Goal: Task Accomplishment & Management: Use online tool/utility

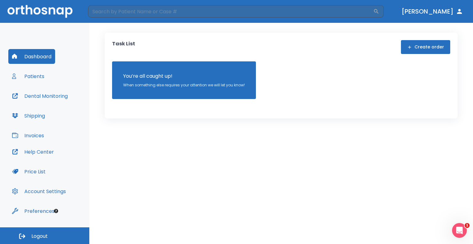
click at [35, 76] on button "Patients" at bounding box center [28, 76] width 40 height 15
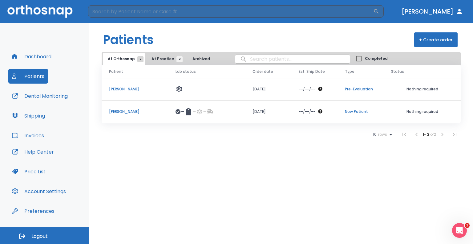
click at [168, 59] on span "At Practice 2" at bounding box center [166, 59] width 28 height 6
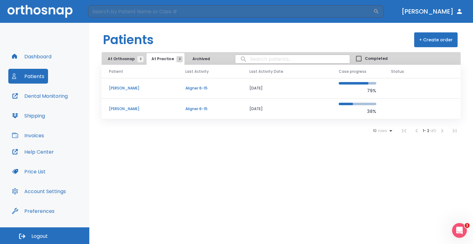
drag, startPoint x: 124, startPoint y: 59, endPoint x: 125, endPoint y: 63, distance: 5.0
click at [124, 59] on span "At Orthosnap 2" at bounding box center [124, 59] width 33 height 6
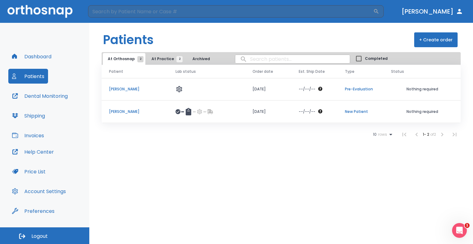
click at [127, 91] on p "[PERSON_NAME]" at bounding box center [135, 89] width 52 height 6
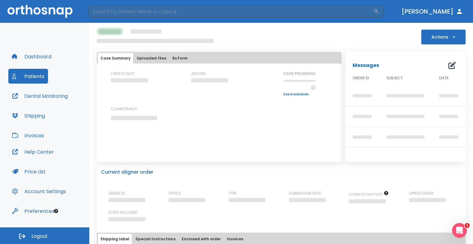
click at [153, 58] on button "Uploaded files" at bounding box center [151, 58] width 35 height 10
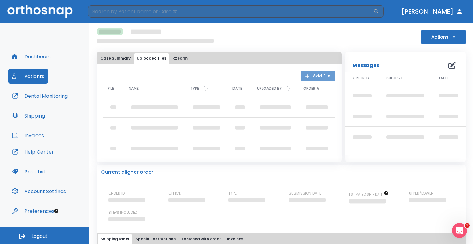
click at [304, 74] on icon "button" at bounding box center [307, 76] width 6 height 6
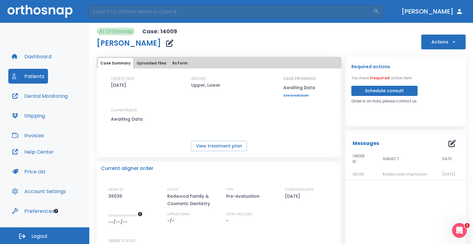
click at [149, 65] on button "Uploaded files" at bounding box center [151, 63] width 35 height 10
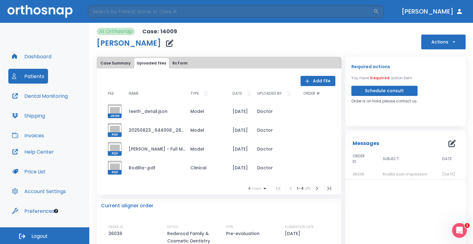
click at [314, 78] on button "Add File" at bounding box center [318, 81] width 35 height 10
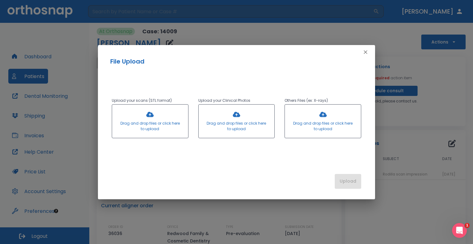
click at [165, 124] on div at bounding box center [150, 120] width 76 height 33
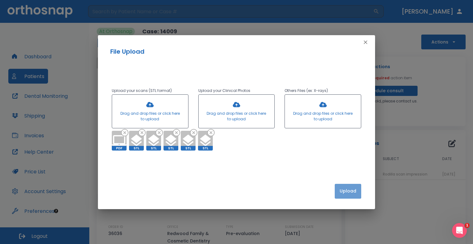
click at [347, 190] on button "Upload" at bounding box center [348, 191] width 27 height 15
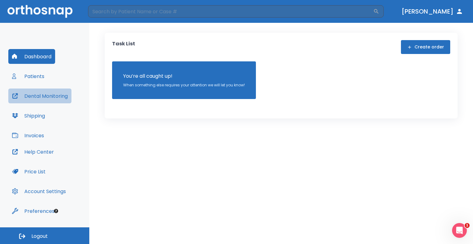
click at [38, 100] on button "Dental Monitoring" at bounding box center [39, 95] width 63 height 15
